Goal: Navigation & Orientation: Find specific page/section

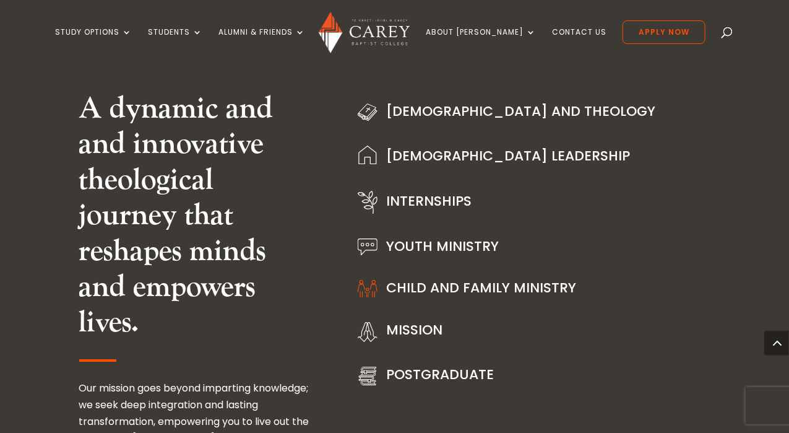
scroll to position [1391, 0]
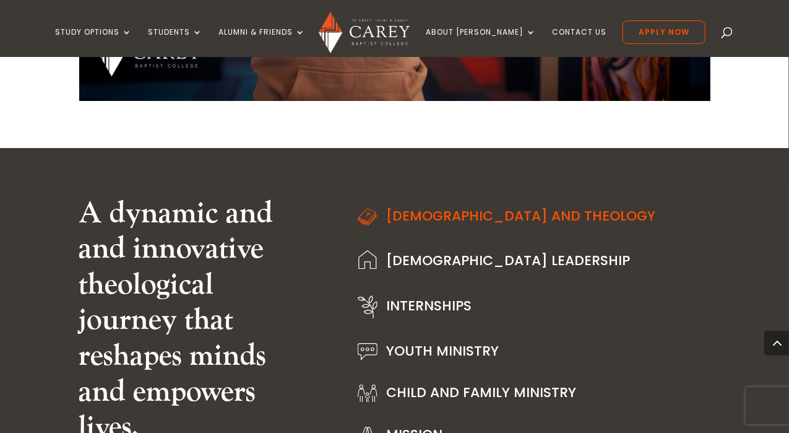
click at [461, 216] on link "[DEMOGRAPHIC_DATA] and Theology" at bounding box center [521, 215] width 269 height 19
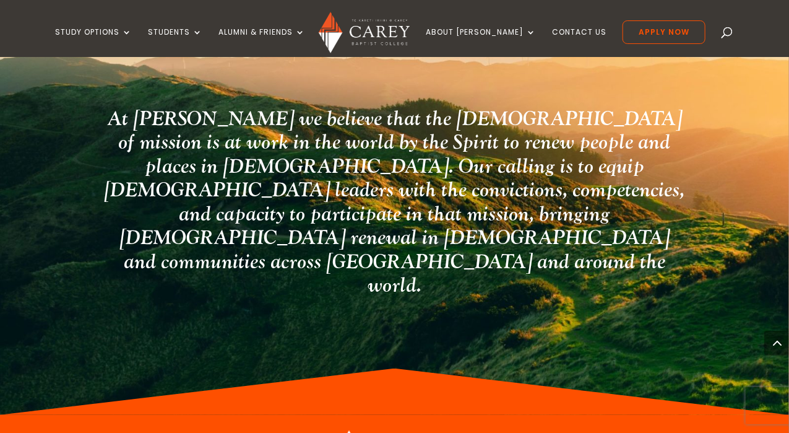
scroll to position [2021, 0]
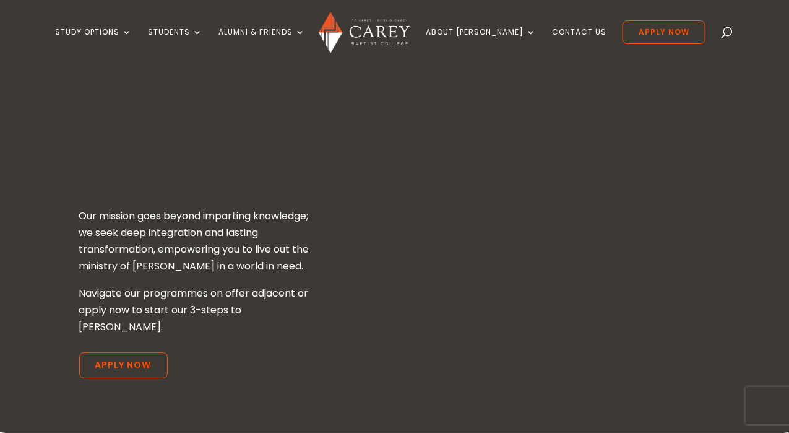
scroll to position [1391, 0]
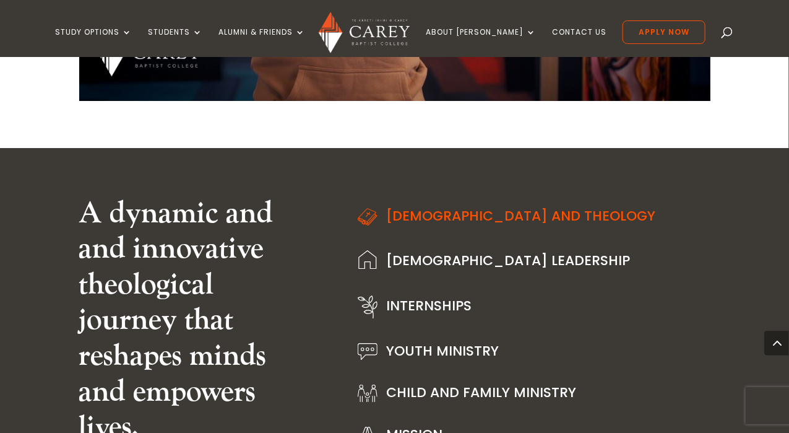
click at [472, 216] on link "[DEMOGRAPHIC_DATA] and Theology" at bounding box center [521, 215] width 269 height 19
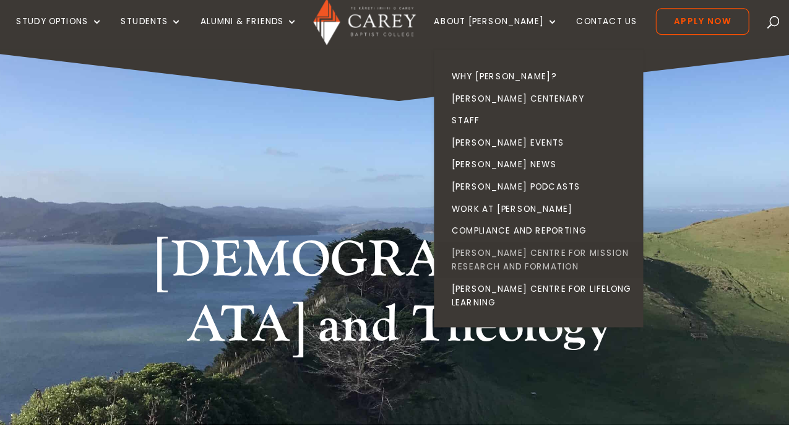
click at [545, 246] on link "[PERSON_NAME] Centre for Mission Research and Formation" at bounding box center [522, 244] width 186 height 32
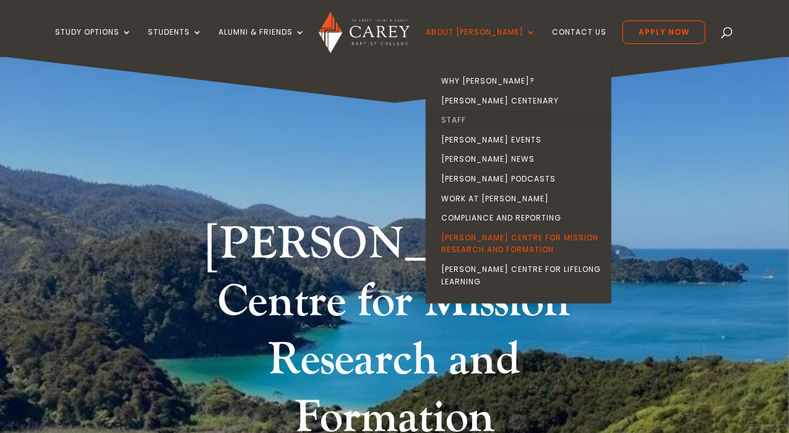
click at [489, 119] on link "Staff" at bounding box center [522, 120] width 186 height 20
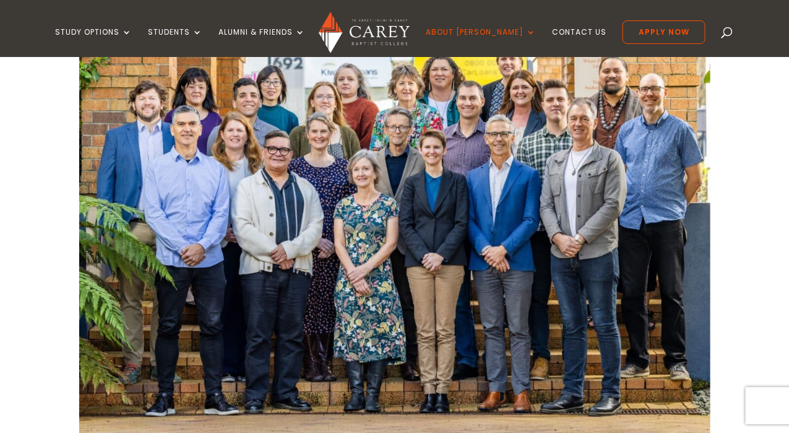
scroll to position [487, 0]
